Goal: Complete application form

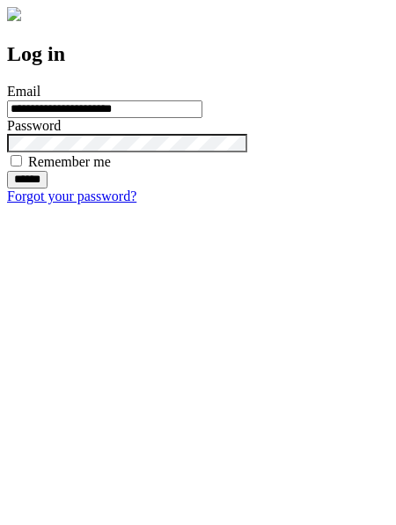
type input "**********"
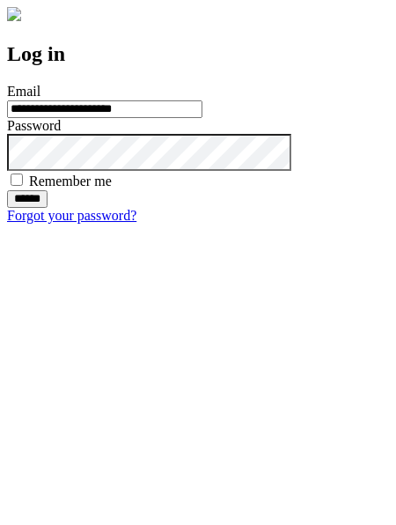
click at [48, 208] on input "******" at bounding box center [27, 199] width 41 height 18
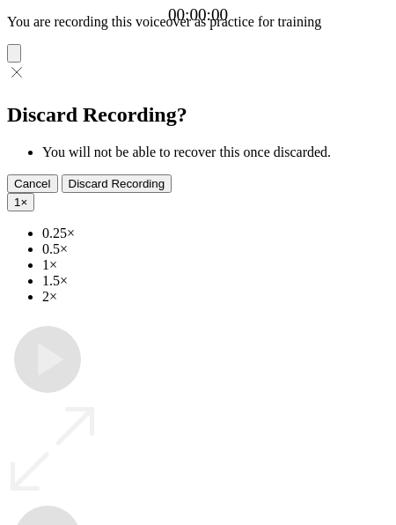
type input "**********"
